Goal: Transaction & Acquisition: Download file/media

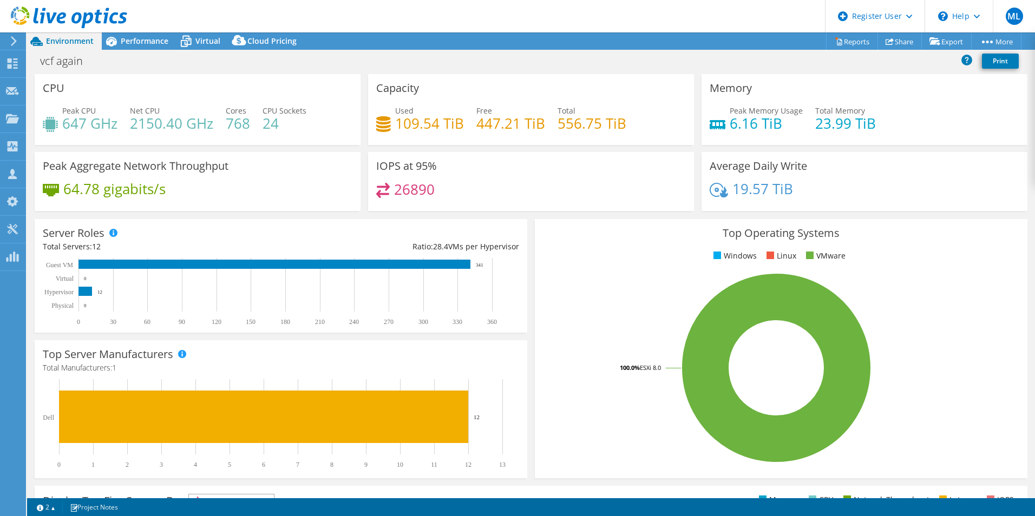
select select "USD"
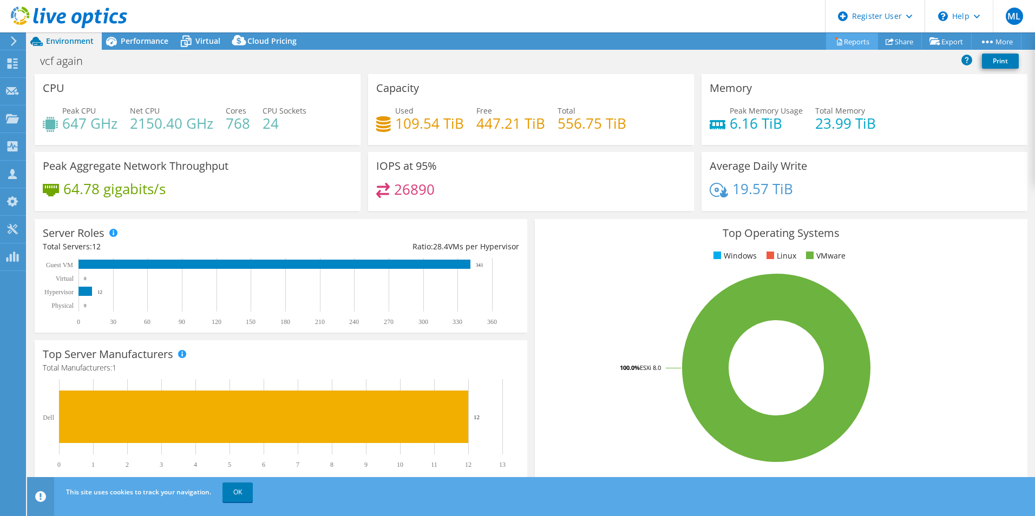
click at [849, 38] on link "Reports" at bounding box center [852, 41] width 52 height 17
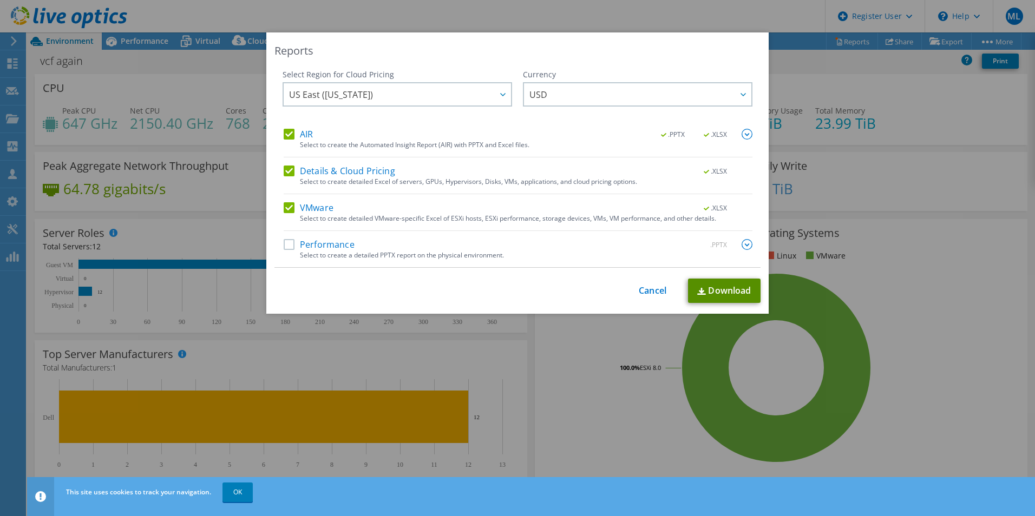
click at [703, 294] on link "Download" at bounding box center [724, 291] width 73 height 24
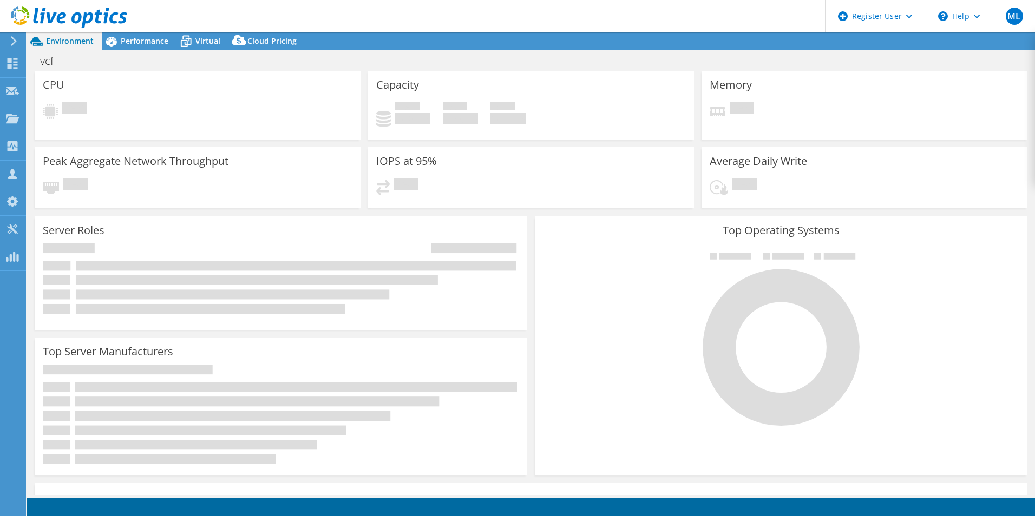
select select "USD"
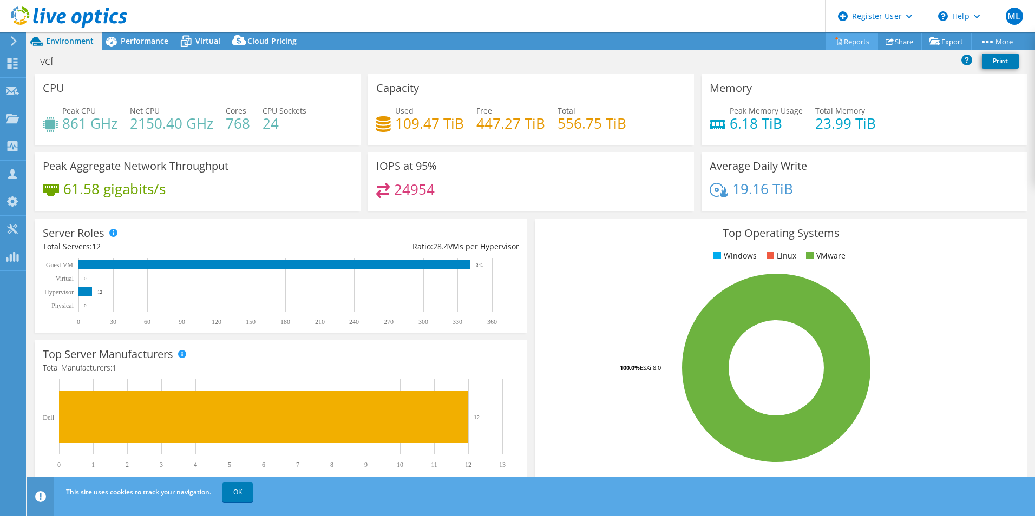
click at [846, 42] on link "Reports" at bounding box center [852, 41] width 52 height 17
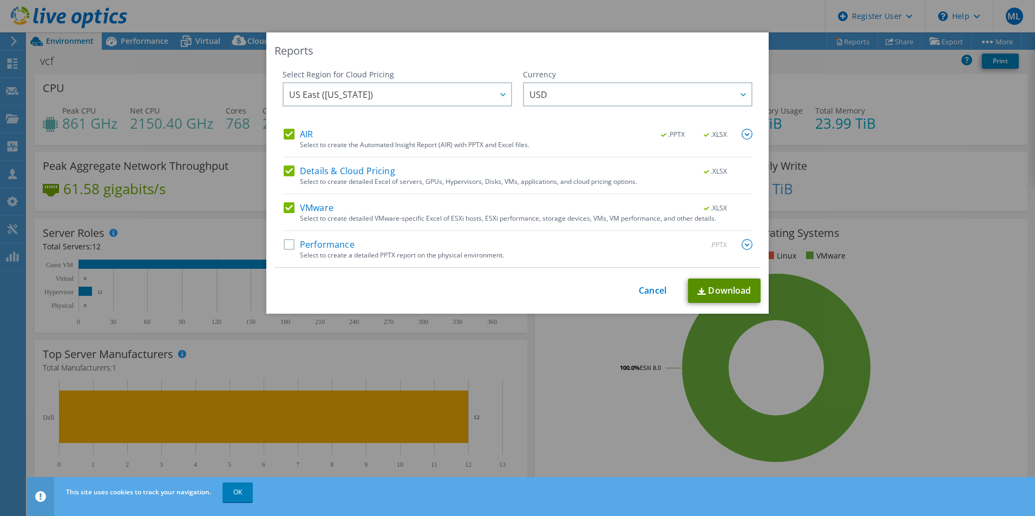
click at [720, 294] on link "Download" at bounding box center [724, 291] width 73 height 24
